Goal: Ask a question

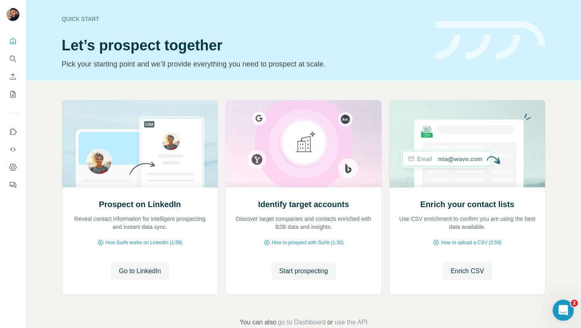
click at [557, 301] on div "Open Intercom Messenger" at bounding box center [561, 309] width 27 height 27
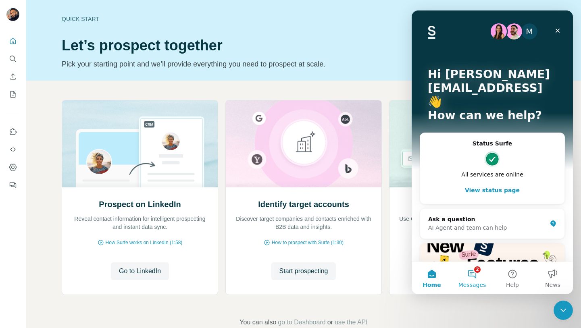
click at [480, 278] on button "2 Messages" at bounding box center [472, 278] width 40 height 32
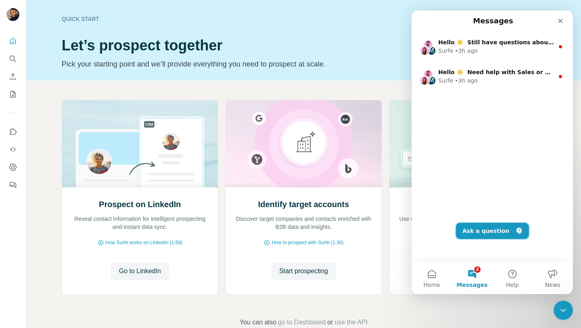
click at [499, 234] on button "Ask a question" at bounding box center [492, 231] width 73 height 16
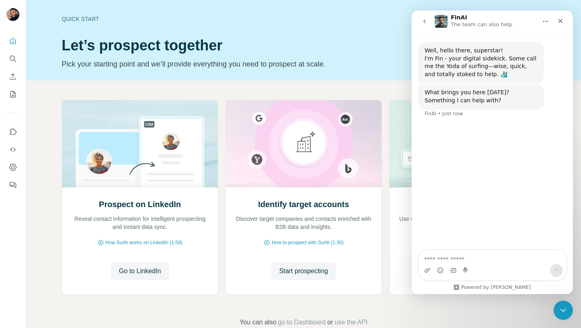
click at [460, 260] on textarea "Ask a question…" at bounding box center [491, 257] width 147 height 14
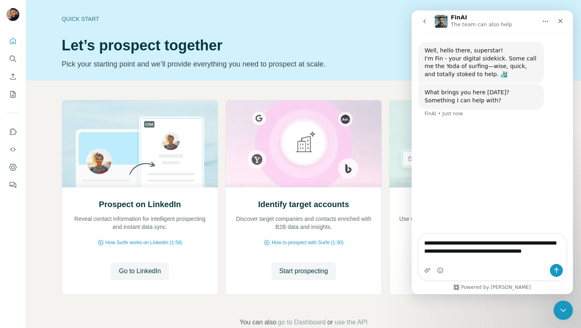
type textarea "**********"
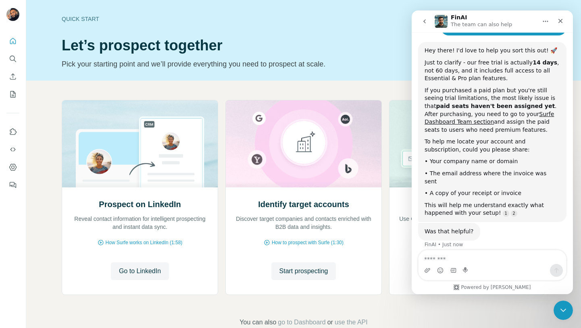
scroll to position [113, 0]
click at [466, 260] on textarea "Message…" at bounding box center [491, 257] width 147 height 14
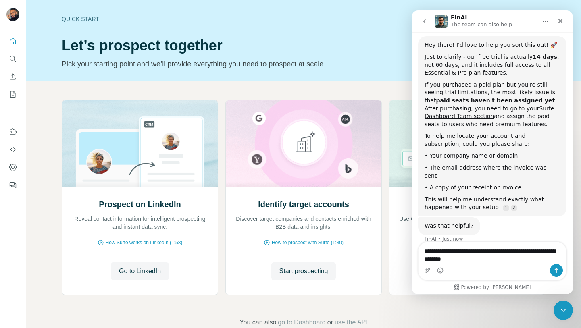
type textarea "**********"
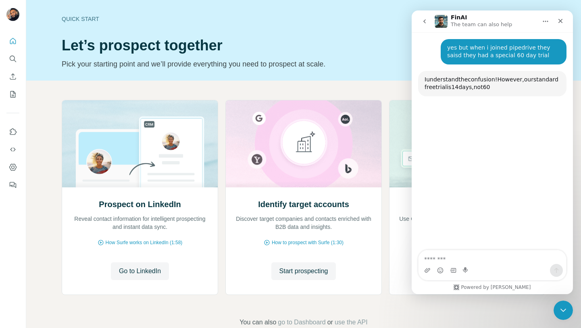
scroll to position [322, 0]
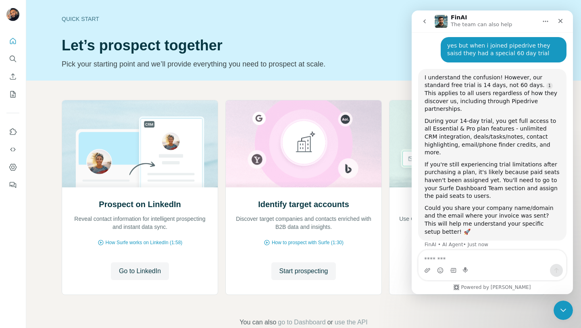
click at [451, 258] on textarea "Message…" at bounding box center [491, 257] width 147 height 14
type textarea "**********"
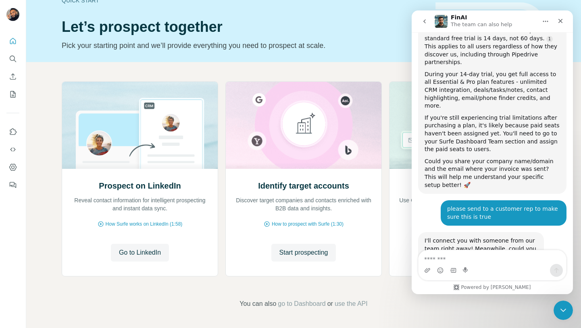
scroll to position [379, 0]
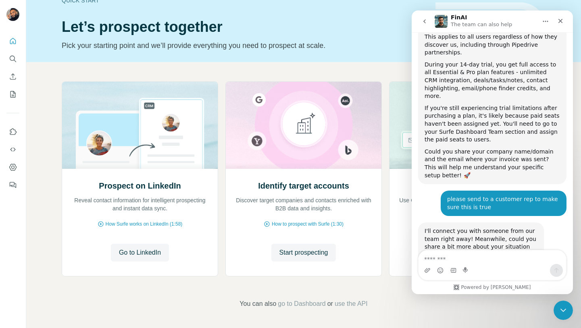
click at [465, 256] on textarea "Message…" at bounding box center [491, 257] width 147 height 14
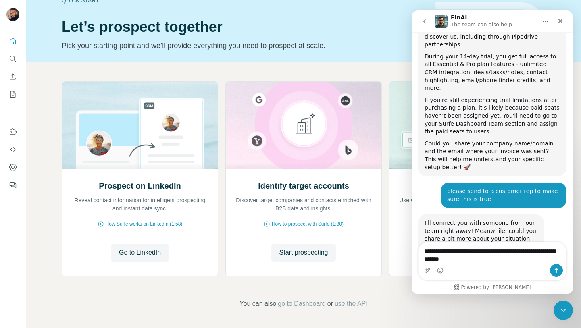
type textarea "**********"
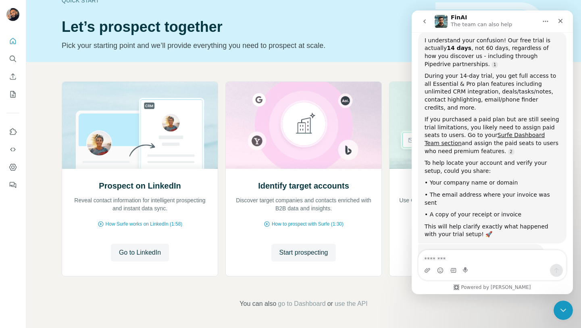
scroll to position [660, 0]
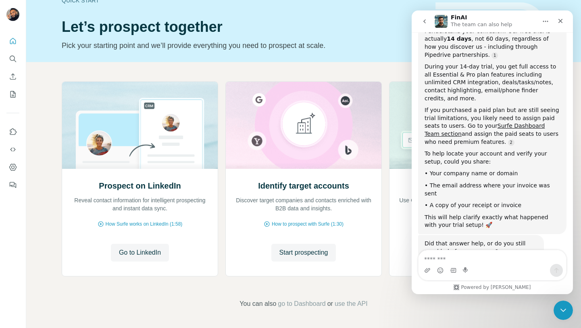
click at [509, 275] on button "No, I still need help 👤" at bounding box center [524, 283] width 75 height 16
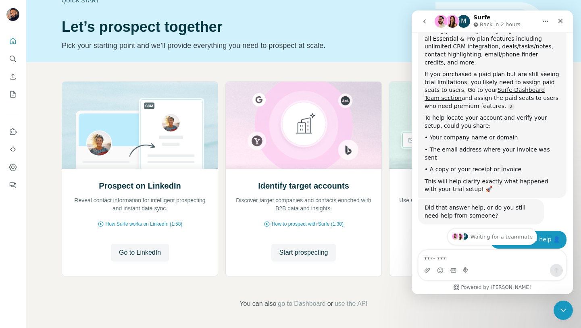
scroll to position [718, 0]
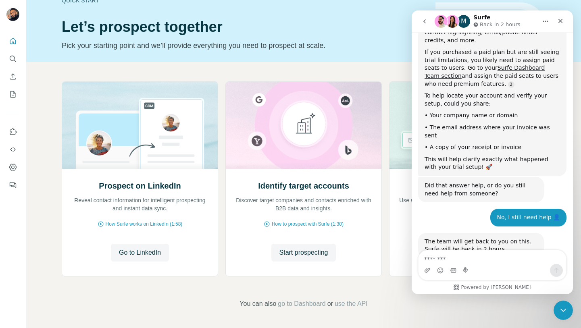
click at [461, 283] on img "Intercom messenger" at bounding box center [460, 286] width 6 height 6
click at [563, 21] on icon "Close" at bounding box center [560, 21] width 6 height 6
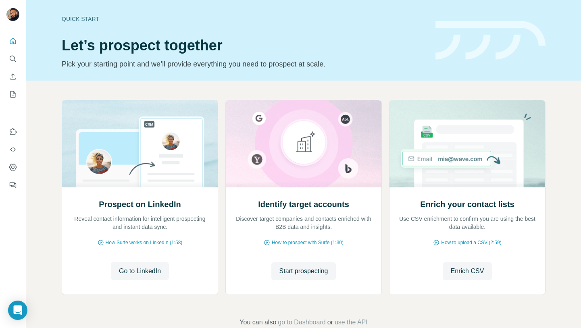
click at [553, 112] on div "Prospect on LinkedIn Reveal contact information for intelligent prospecting and…" at bounding box center [303, 214] width 555 height 266
click at [562, 309] on icon "Open Intercom Messenger" at bounding box center [562, 309] width 6 height 6
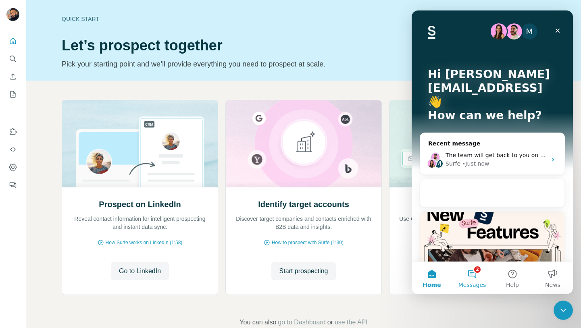
click at [476, 273] on button "2 Messages" at bounding box center [472, 278] width 40 height 32
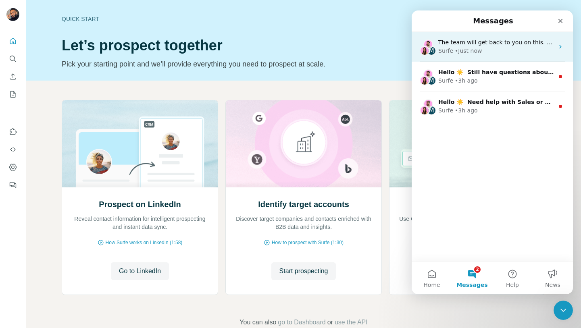
click at [470, 45] on span "The team will get back to you on this. Surfe will be back in 2 hours." at bounding box center [533, 42] width 190 height 6
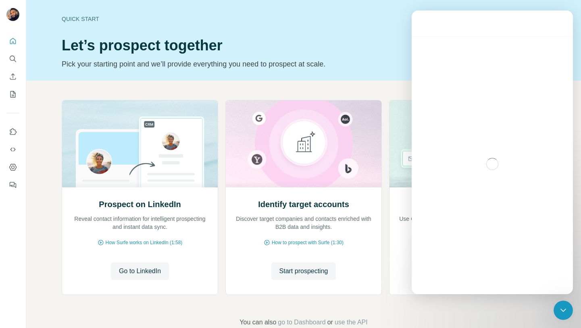
scroll to position [718, 0]
